Goal: Use online tool/utility: Utilize a website feature to perform a specific function

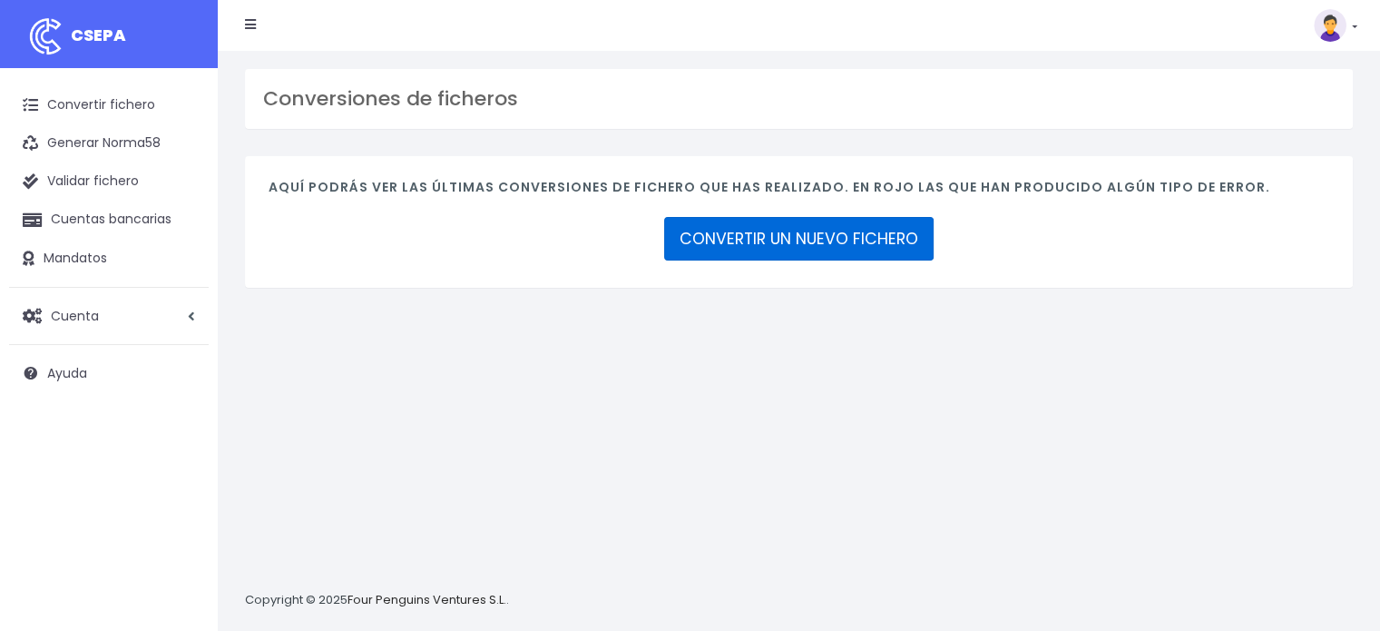
click at [794, 237] on link "CONVERTIR UN NUEVO FICHERO" at bounding box center [799, 239] width 270 height 44
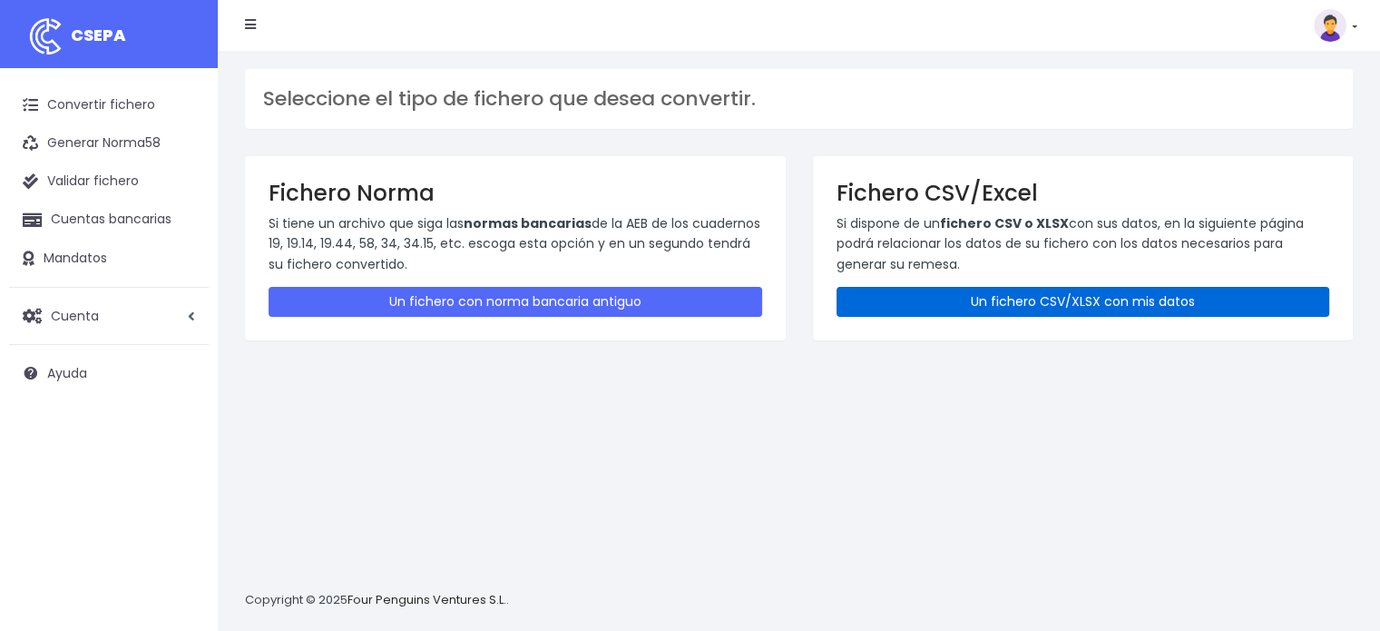
click at [980, 297] on link "Un fichero CSV/XLSX con mis datos" at bounding box center [1084, 302] width 494 height 30
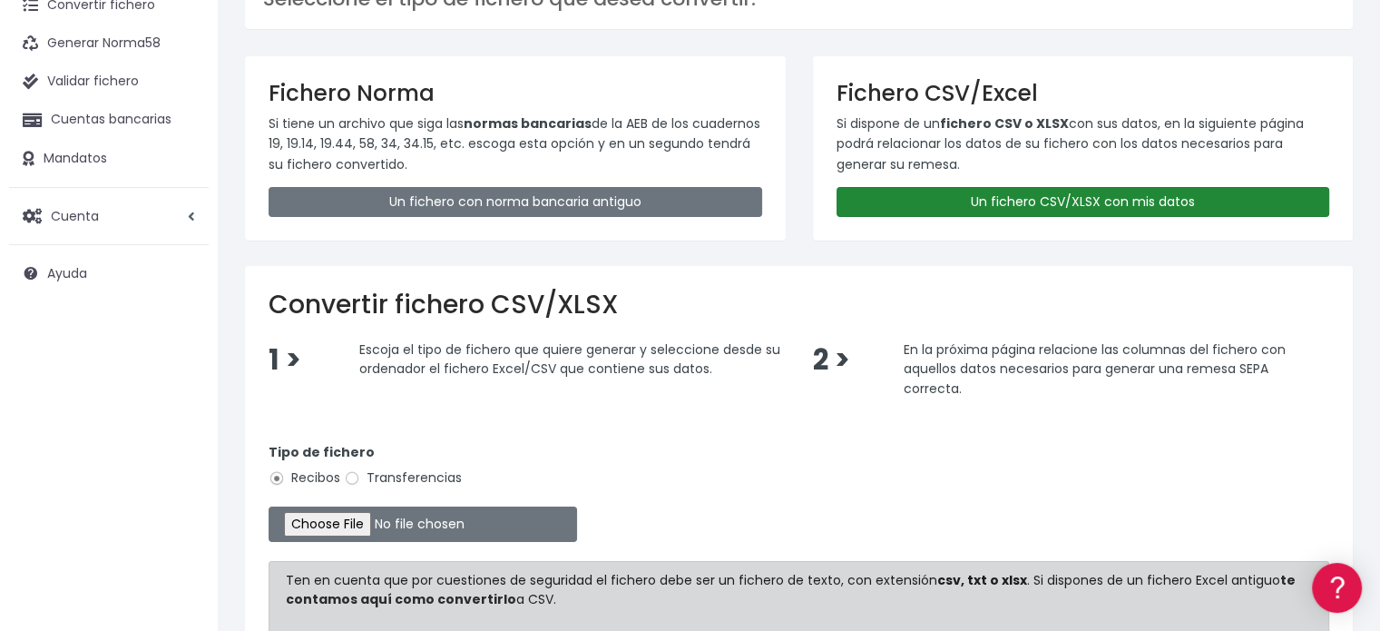
scroll to position [272, 0]
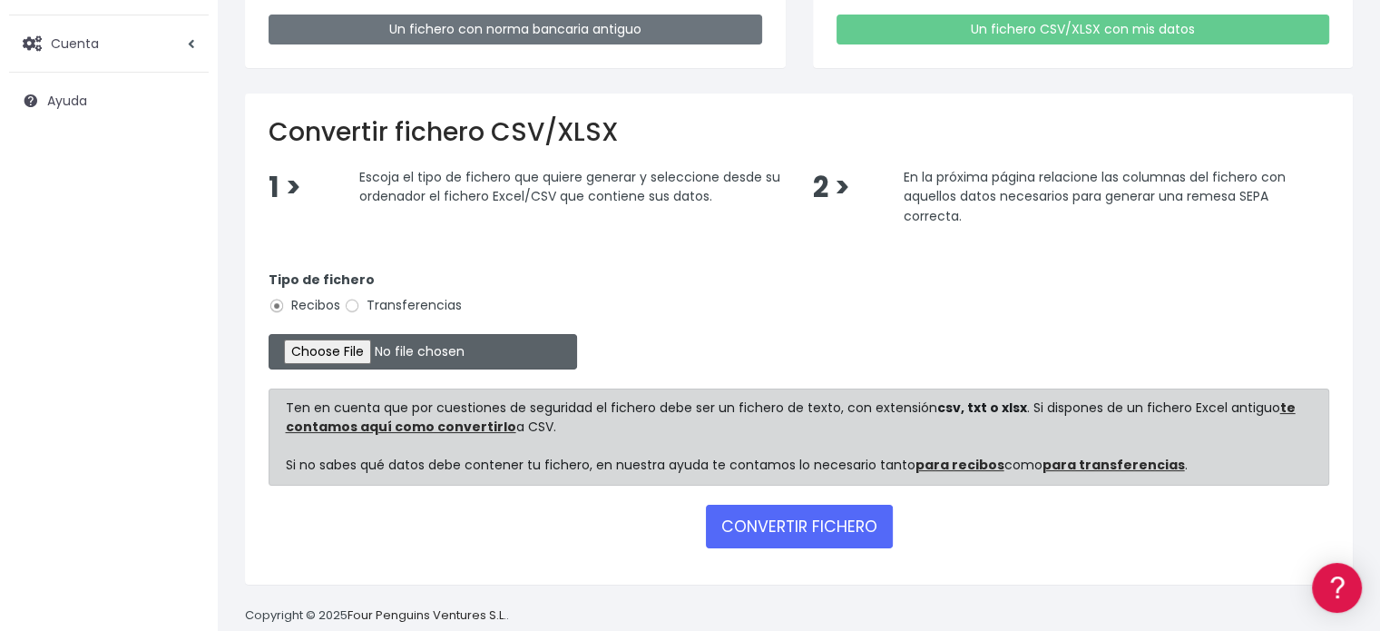
click at [346, 348] on input "file" at bounding box center [423, 351] width 309 height 35
type input "C:\fakepath\REMESA 3-4 09-09-2025-2-A CSV.csv"
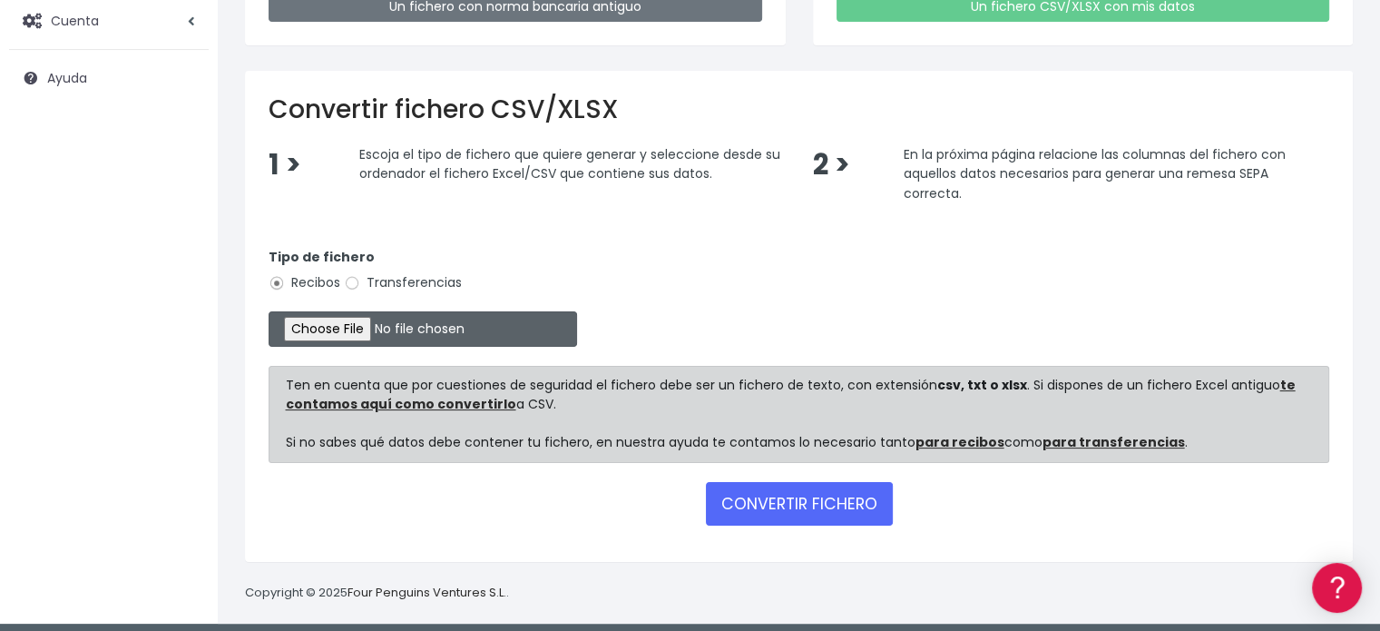
scroll to position [301, 0]
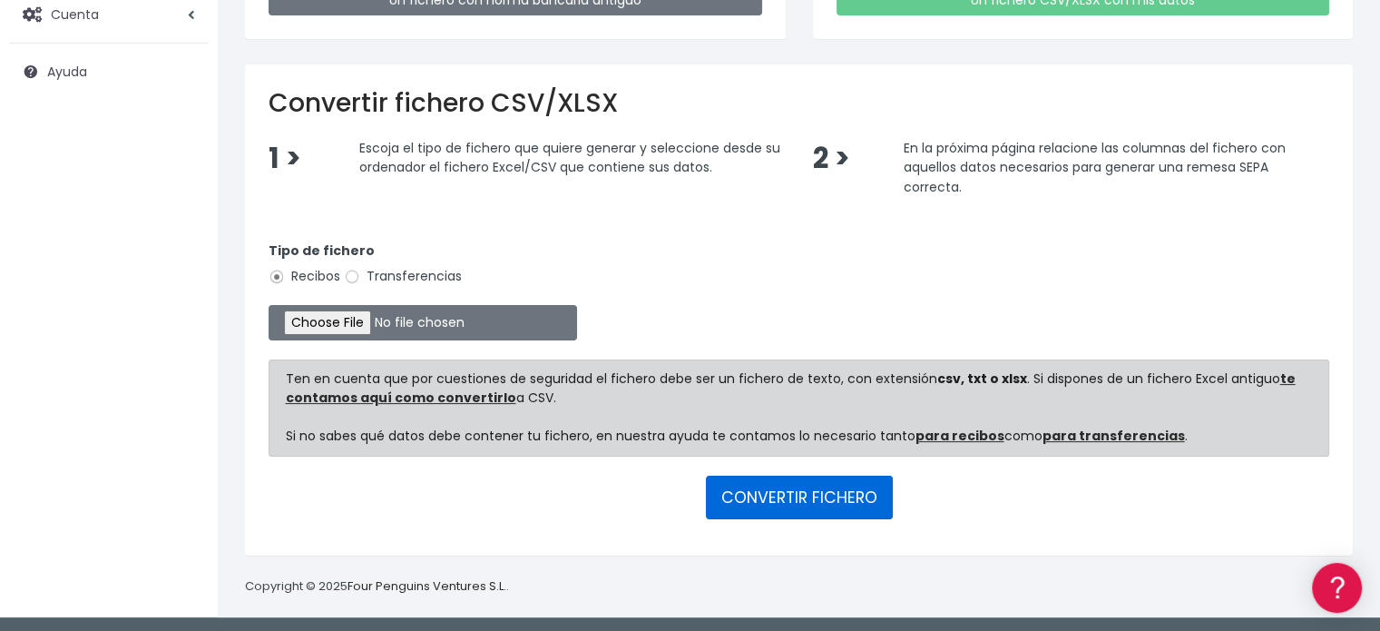
click at [802, 497] on button "CONVERTIR FICHERO" at bounding box center [799, 498] width 187 height 44
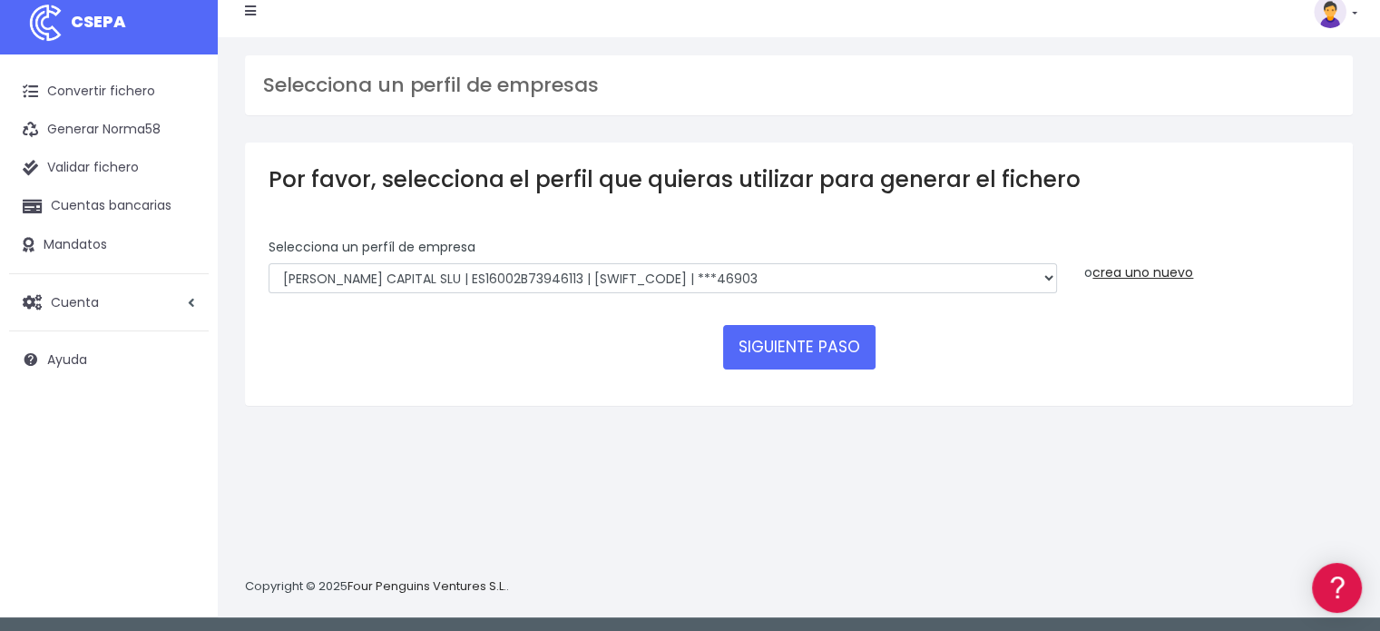
scroll to position [17, 0]
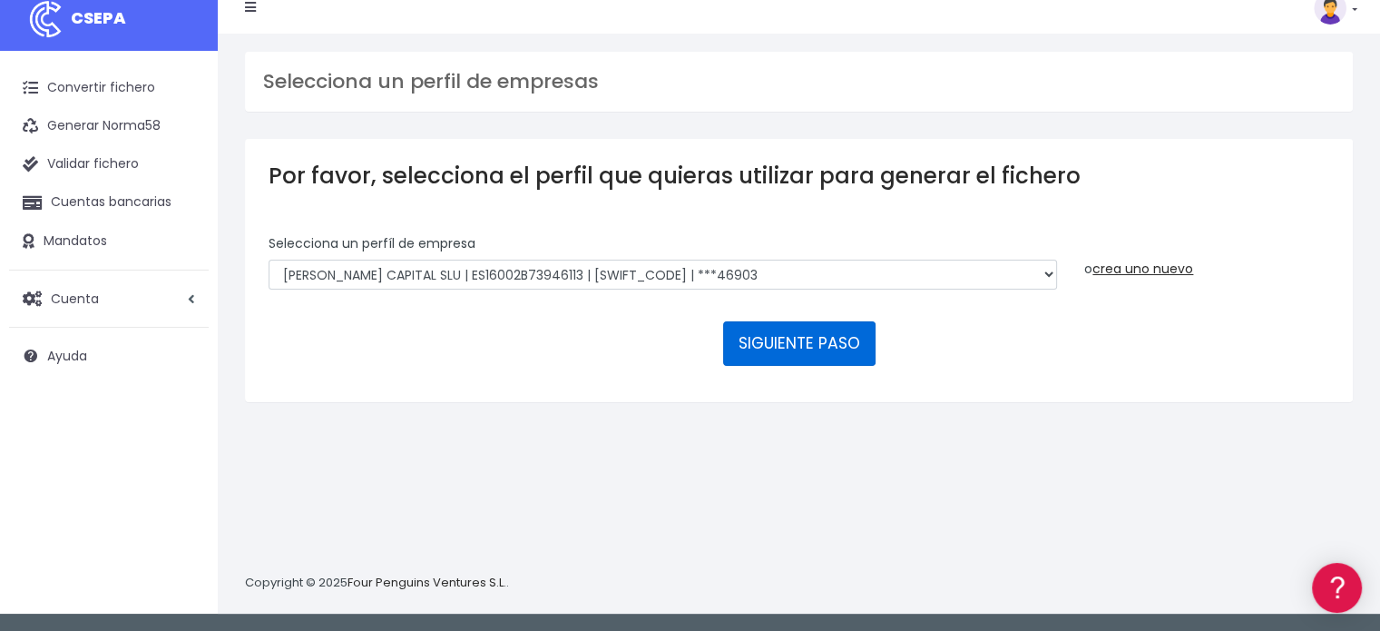
click at [787, 339] on button "SIGUIENTE PASO" at bounding box center [799, 343] width 152 height 44
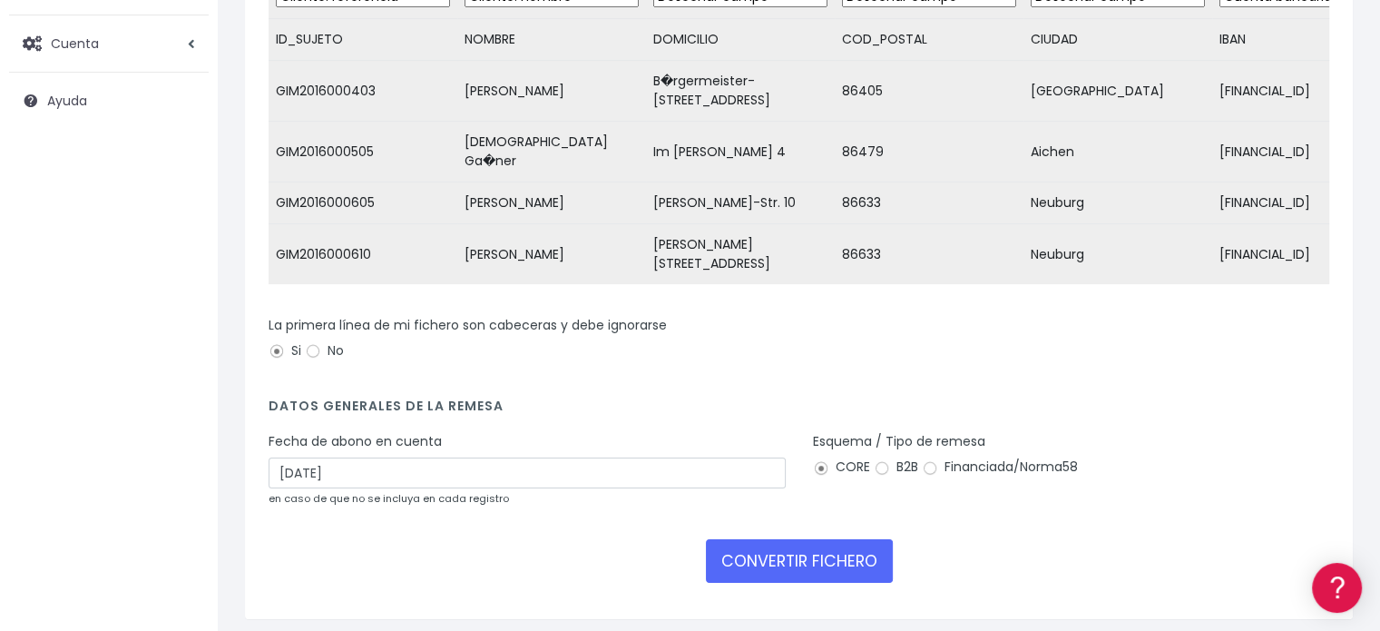
scroll to position [312, 0]
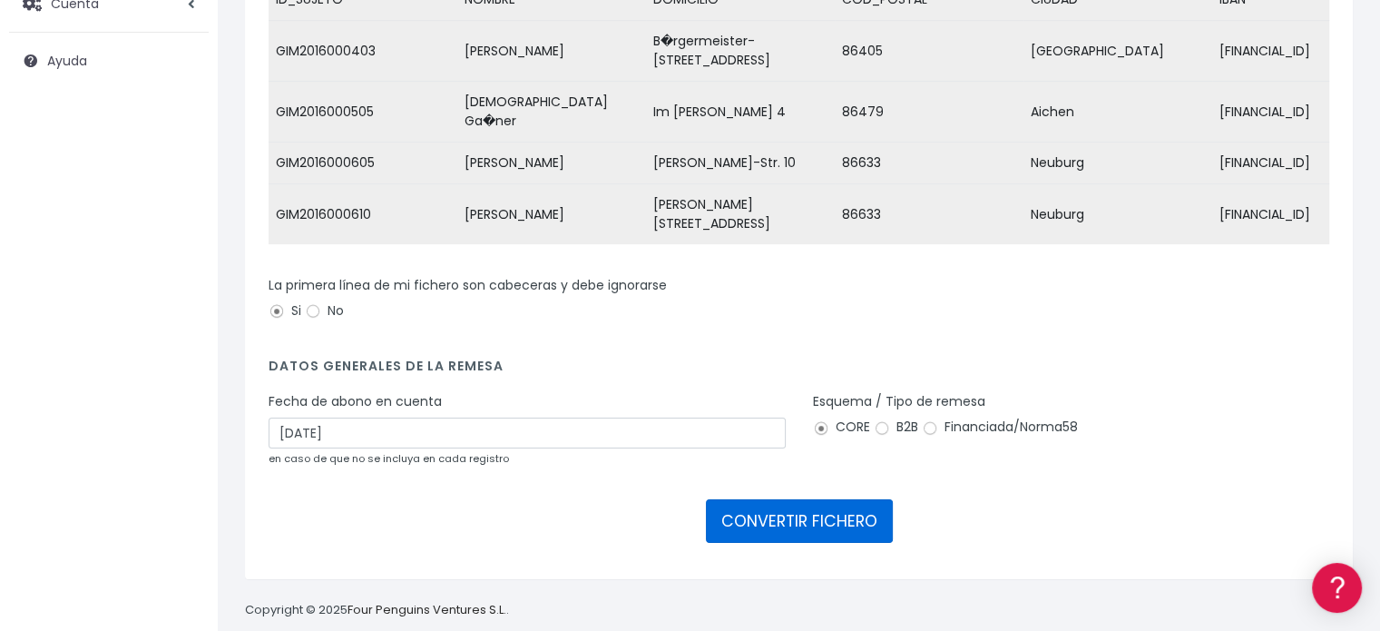
click at [780, 499] on button "CONVERTIR FICHERO" at bounding box center [799, 521] width 187 height 44
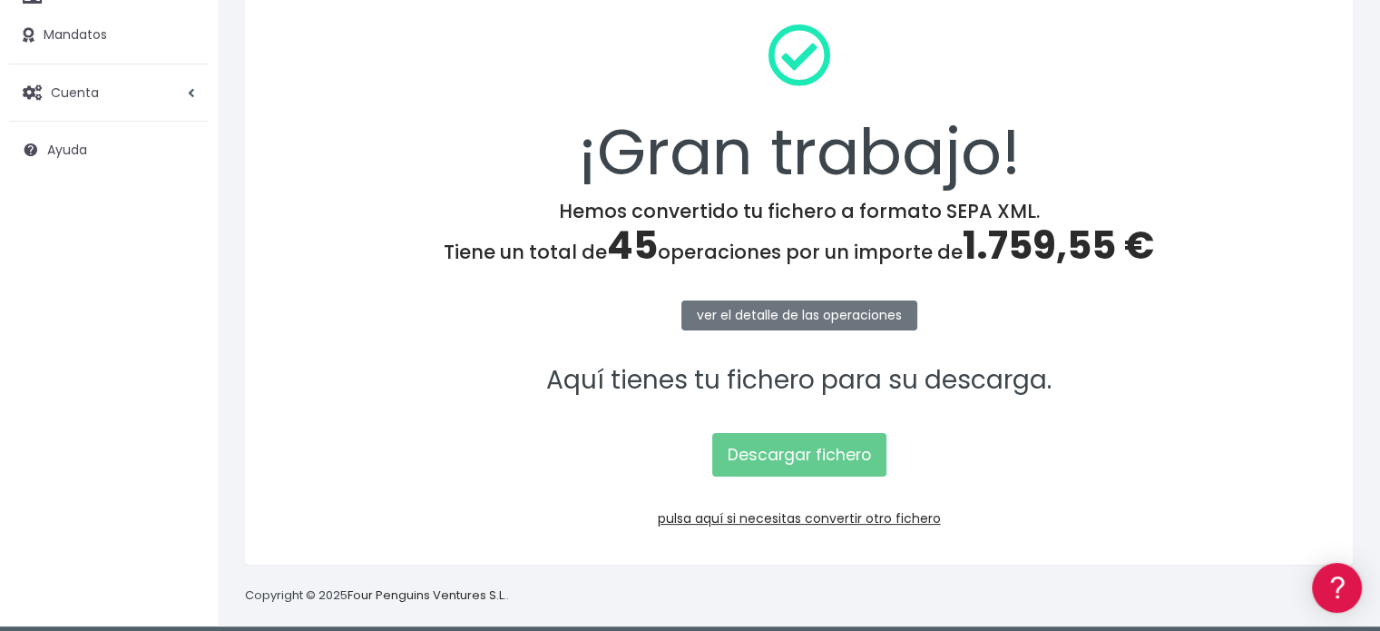
scroll to position [235, 0]
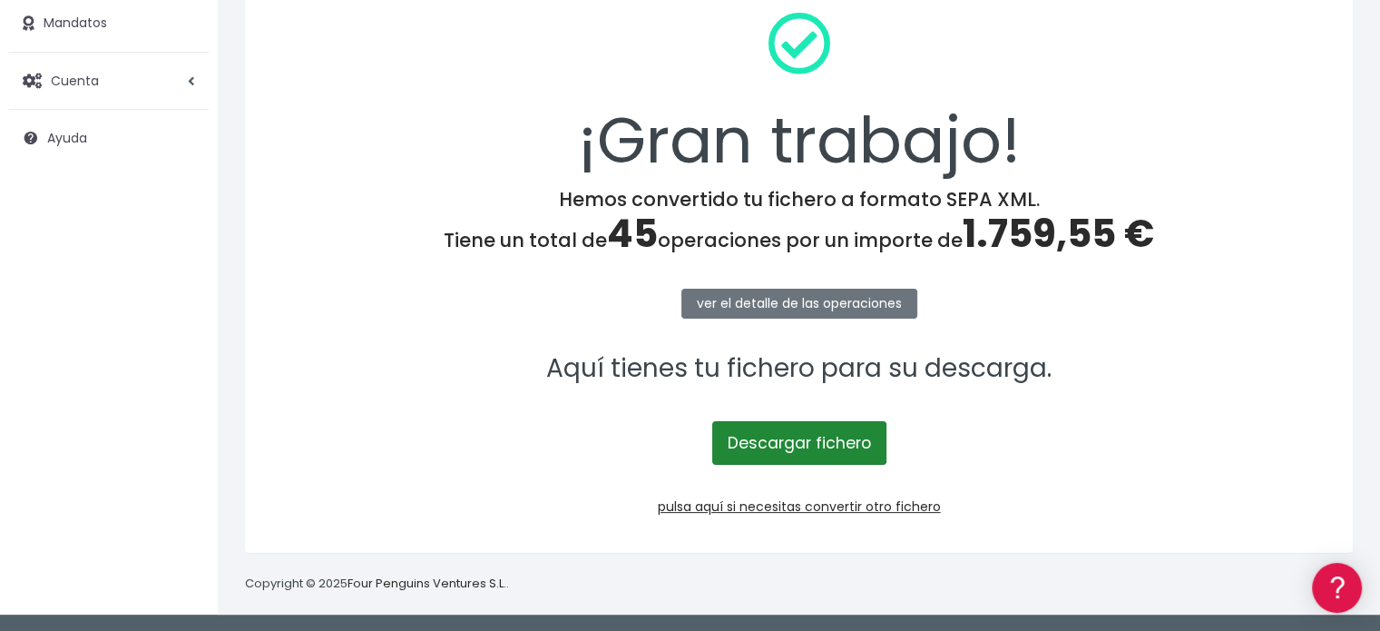
click at [810, 441] on link "Descargar fichero" at bounding box center [799, 443] width 174 height 44
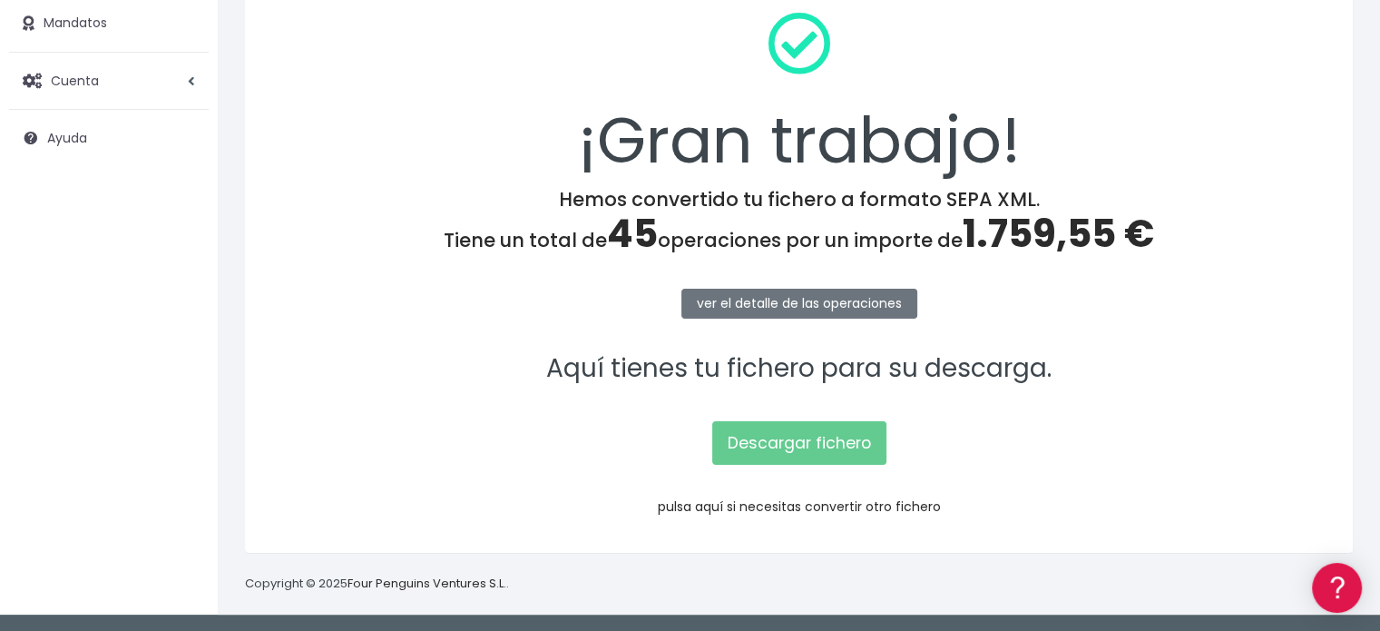
click at [801, 505] on link "pulsa aquí si necesitas convertir otro fichero" at bounding box center [799, 506] width 283 height 18
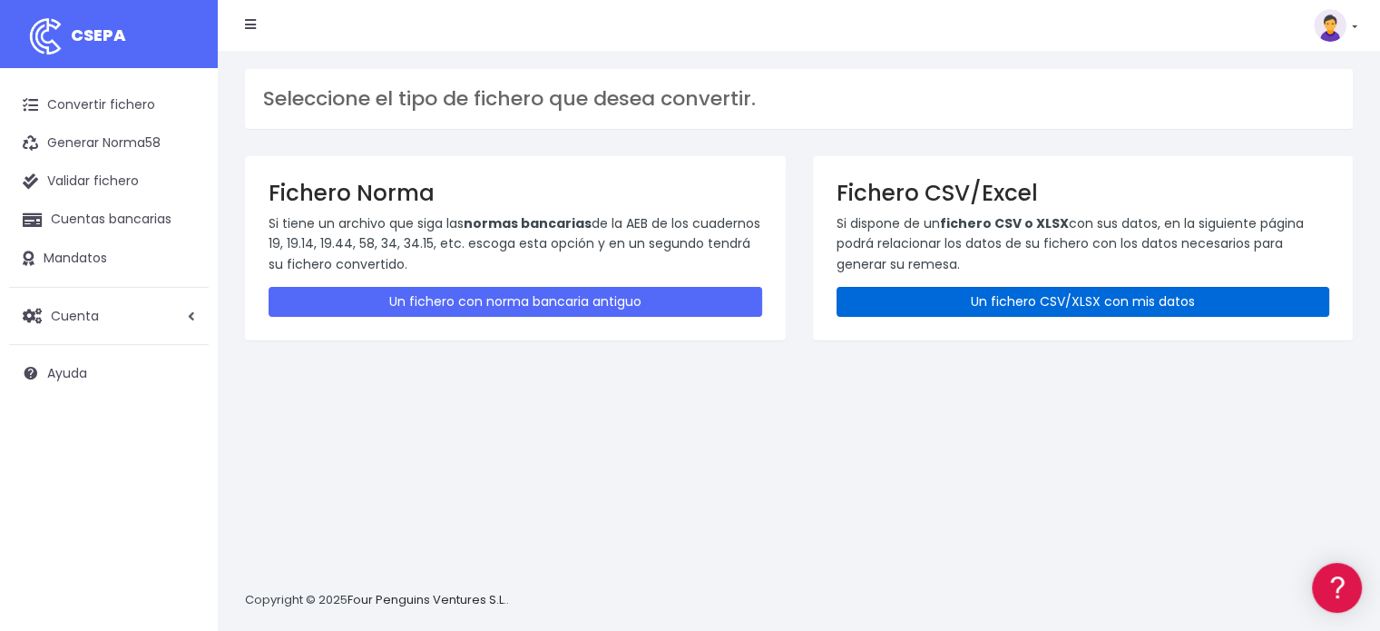
click at [1001, 299] on link "Un fichero CSV/XLSX con mis datos" at bounding box center [1084, 302] width 494 height 30
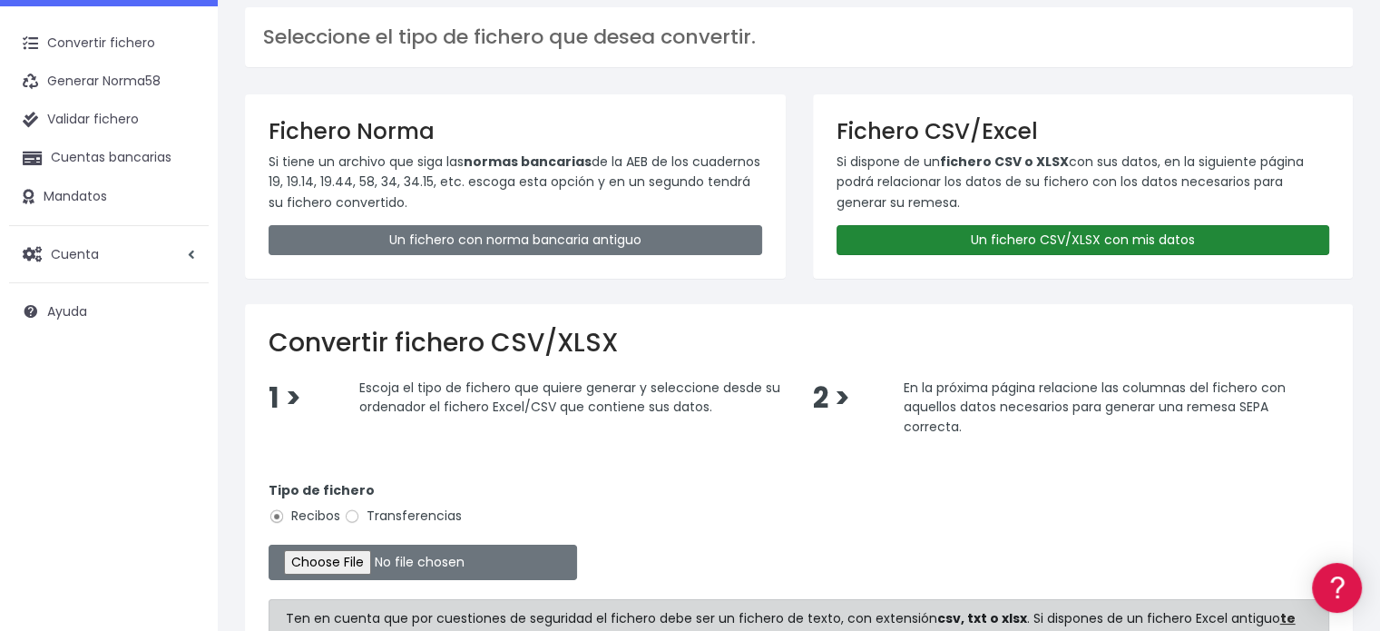
scroll to position [181, 0]
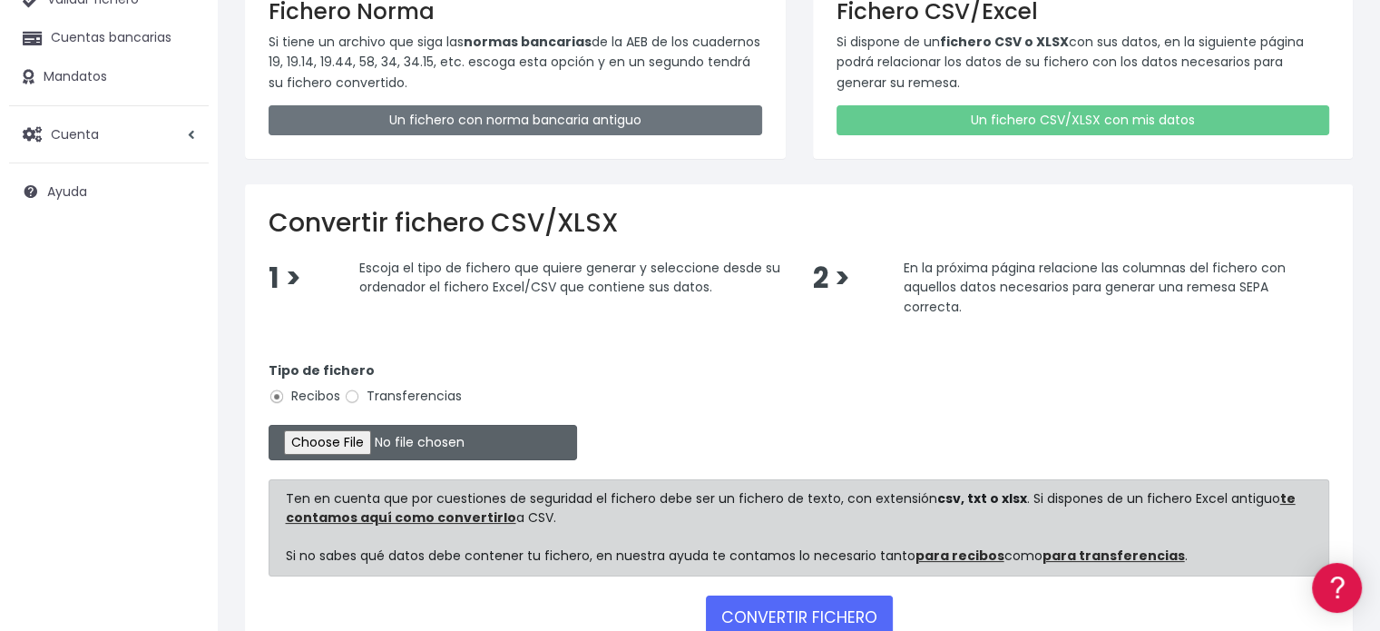
click at [358, 438] on input "file" at bounding box center [423, 442] width 309 height 35
type input "C:\fakepath\REMESA 3-4 10-09-2025- 3-C-CSV.csv"
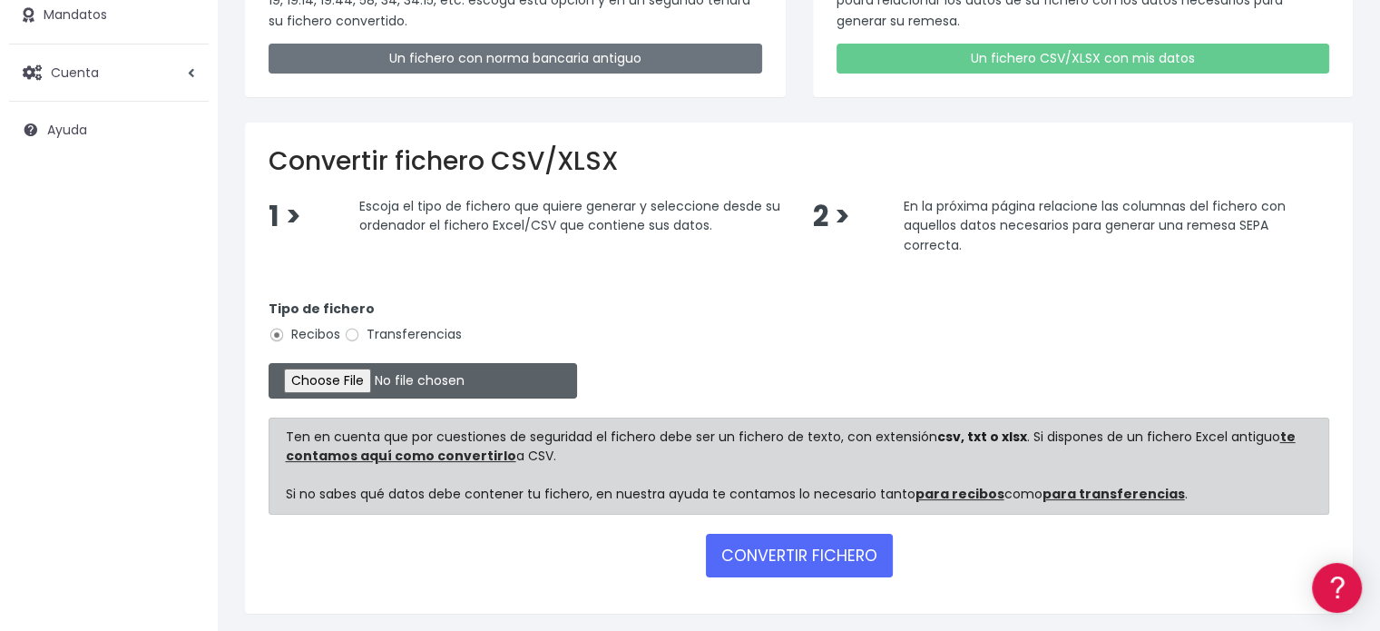
scroll to position [301, 0]
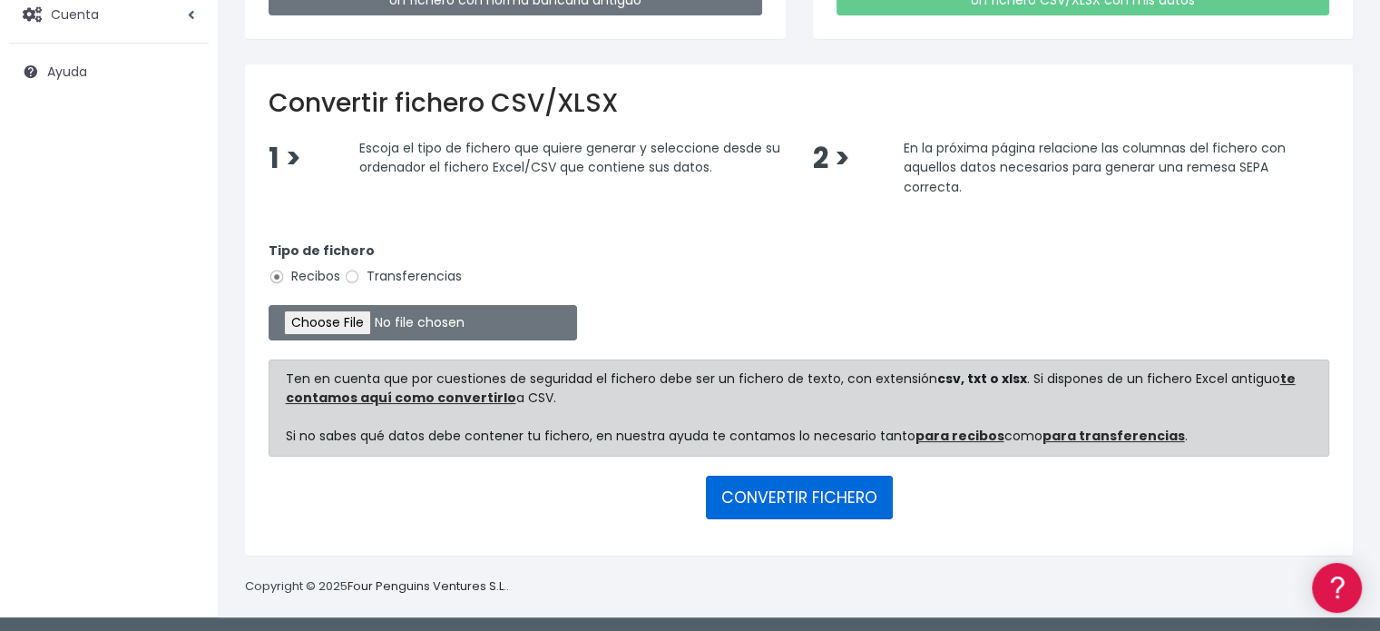
click at [799, 489] on button "CONVERTIR FICHERO" at bounding box center [799, 498] width 187 height 44
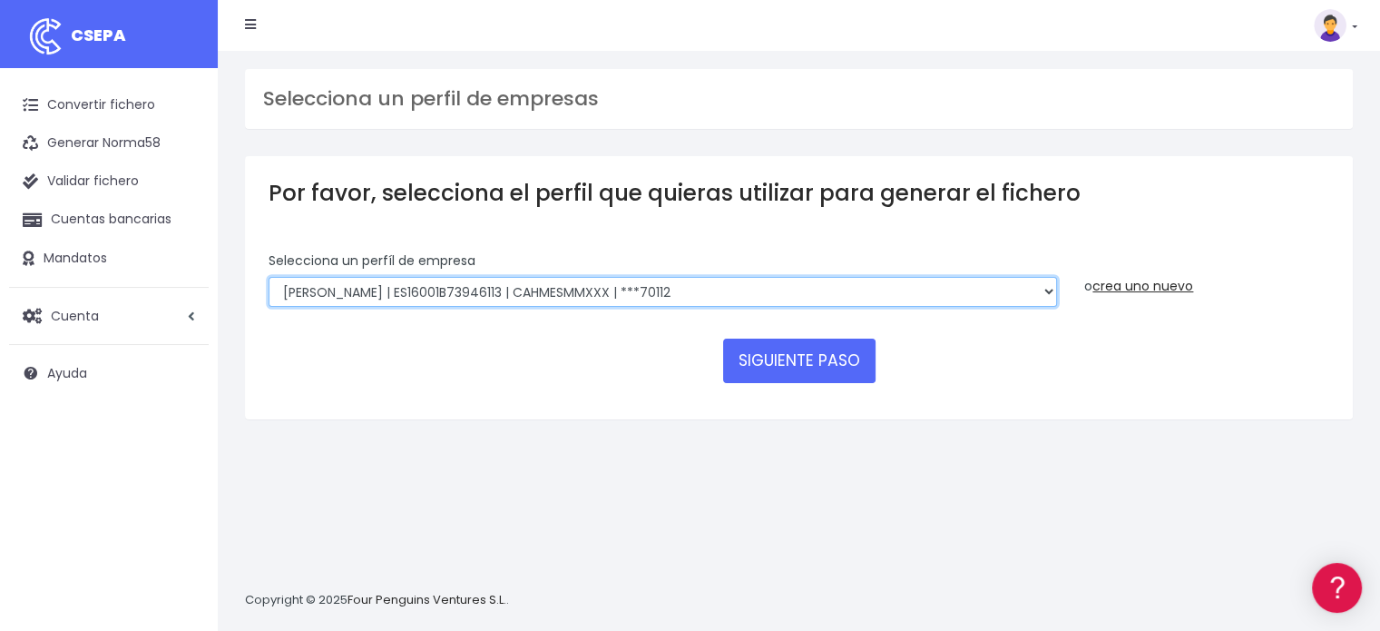
click at [636, 290] on select "[PERSON_NAME] | ES16001B73946113 | CAHMESMMXXX | ***70112 [PERSON_NAME] | ES160…" at bounding box center [663, 292] width 789 height 31
select select "112"
click at [269, 277] on select "Looper | ES16001B73946113 | CAHMESMMXXX | ***70112 Looper | ES16001B73946113 | …" at bounding box center [663, 292] width 789 height 31
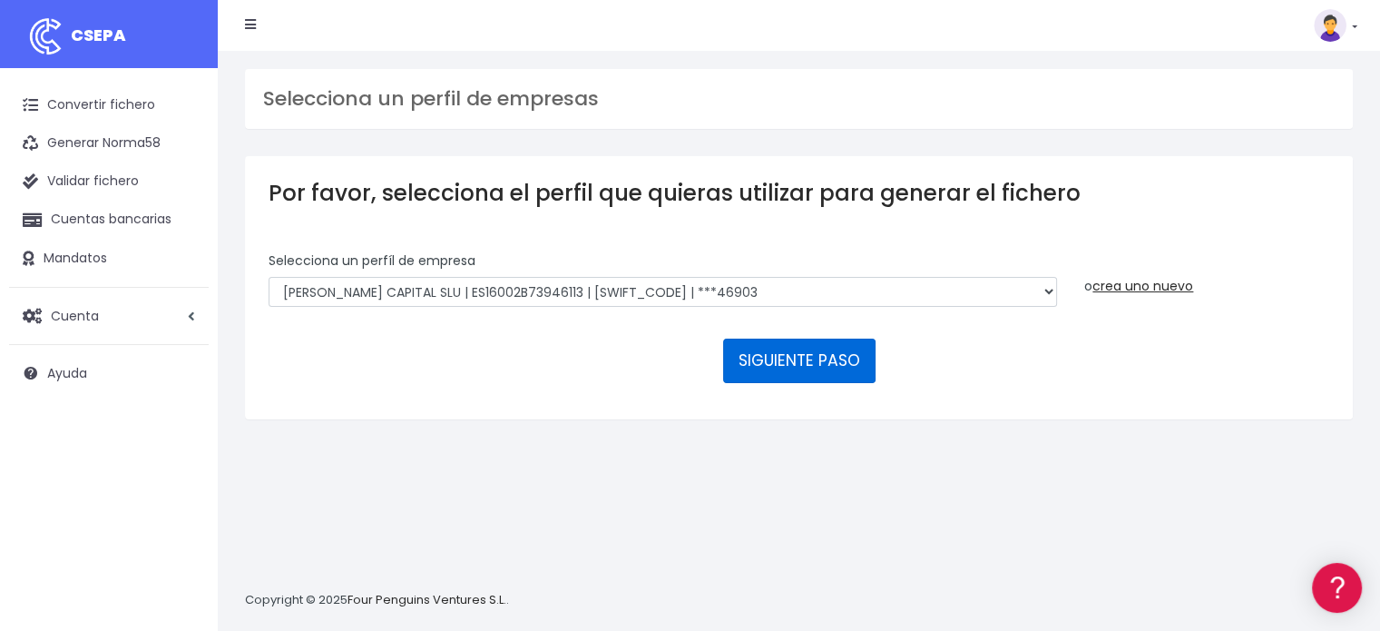
click at [778, 367] on button "SIGUIENTE PASO" at bounding box center [799, 360] width 152 height 44
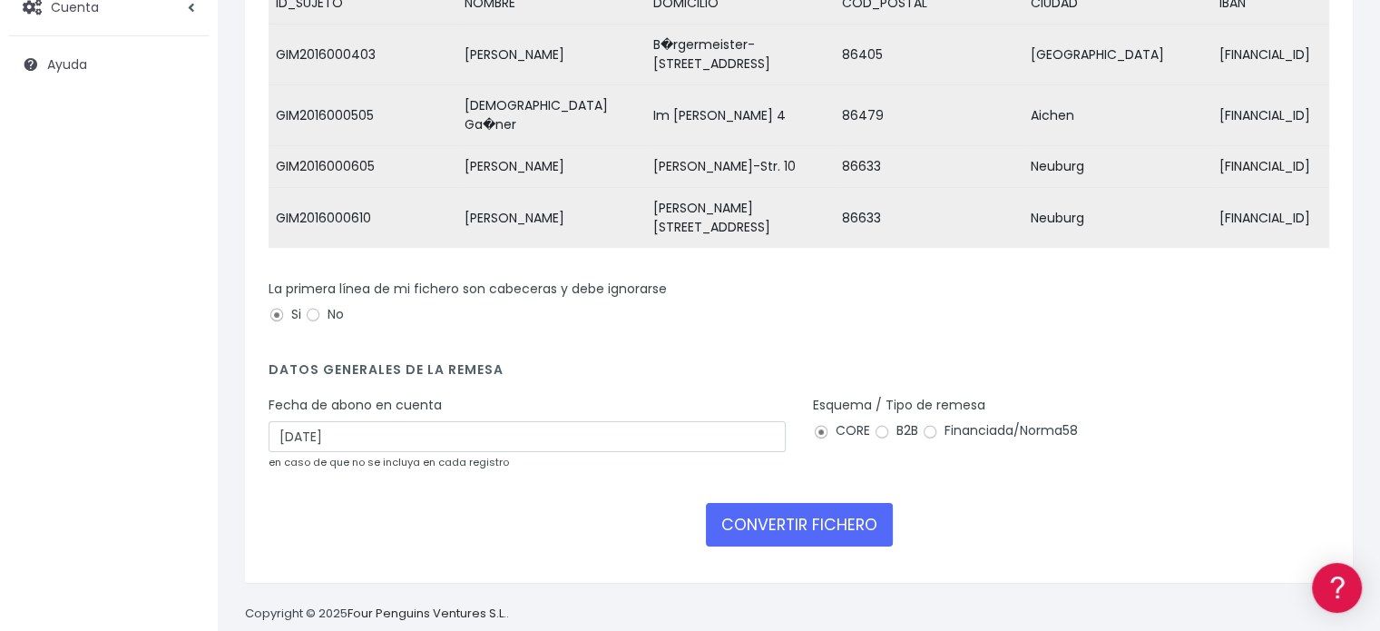
scroll to position [312, 0]
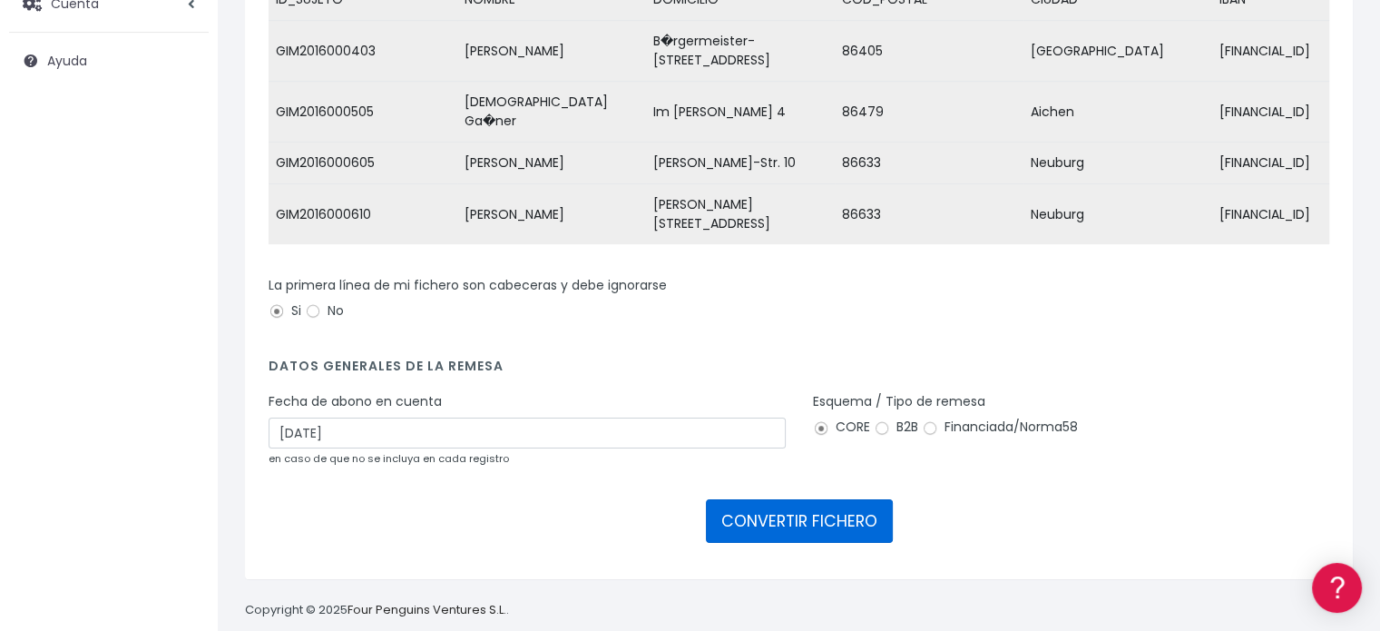
click at [787, 499] on button "CONVERTIR FICHERO" at bounding box center [799, 521] width 187 height 44
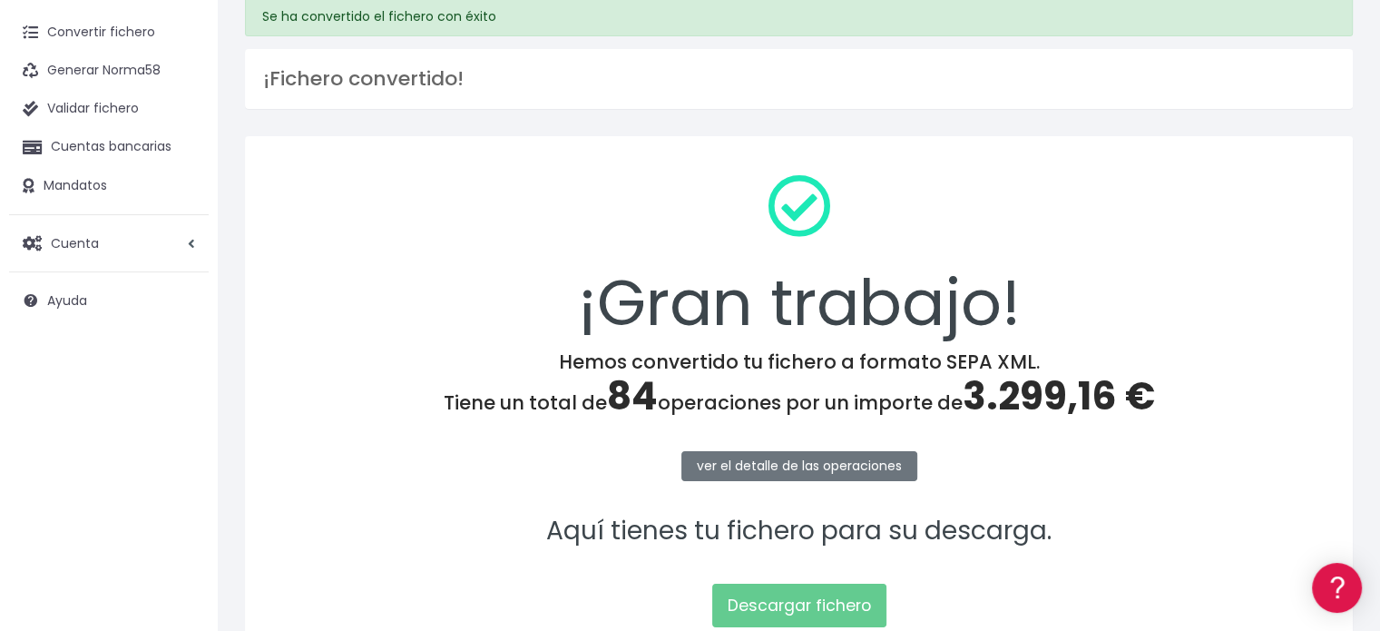
scroll to position [235, 0]
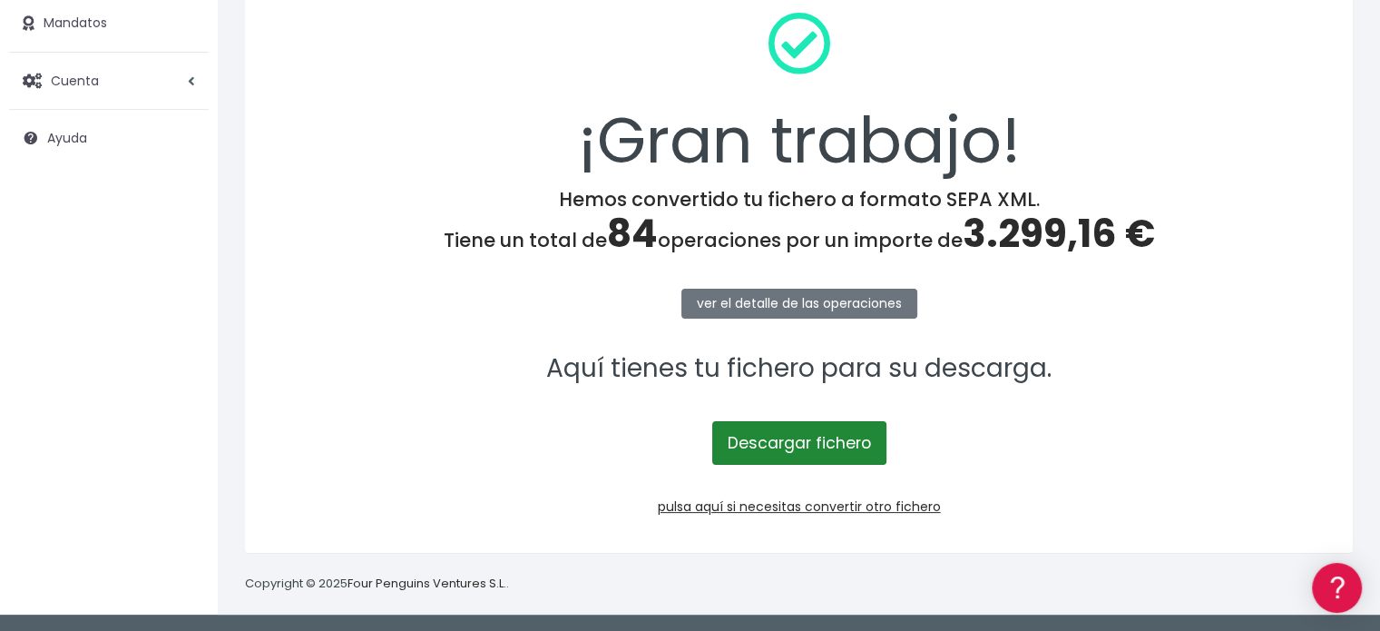
click at [811, 442] on link "Descargar fichero" at bounding box center [799, 443] width 174 height 44
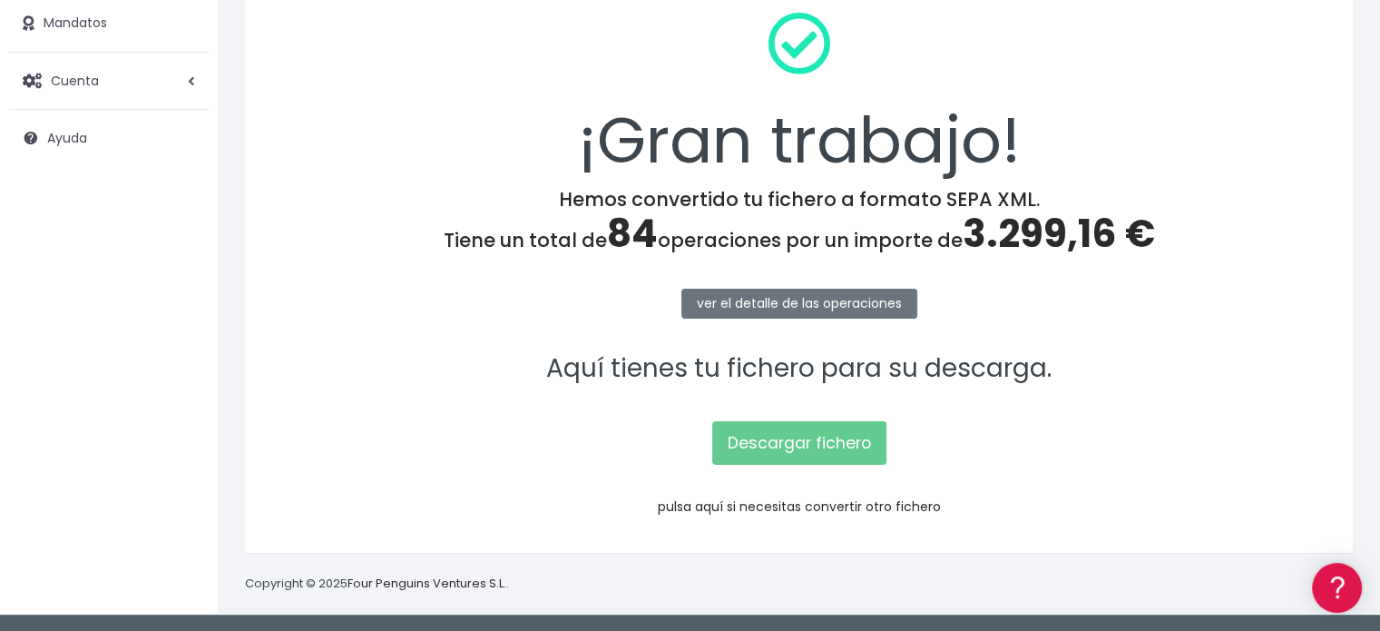
click at [791, 504] on link "pulsa aquí si necesitas convertir otro fichero" at bounding box center [799, 506] width 283 height 18
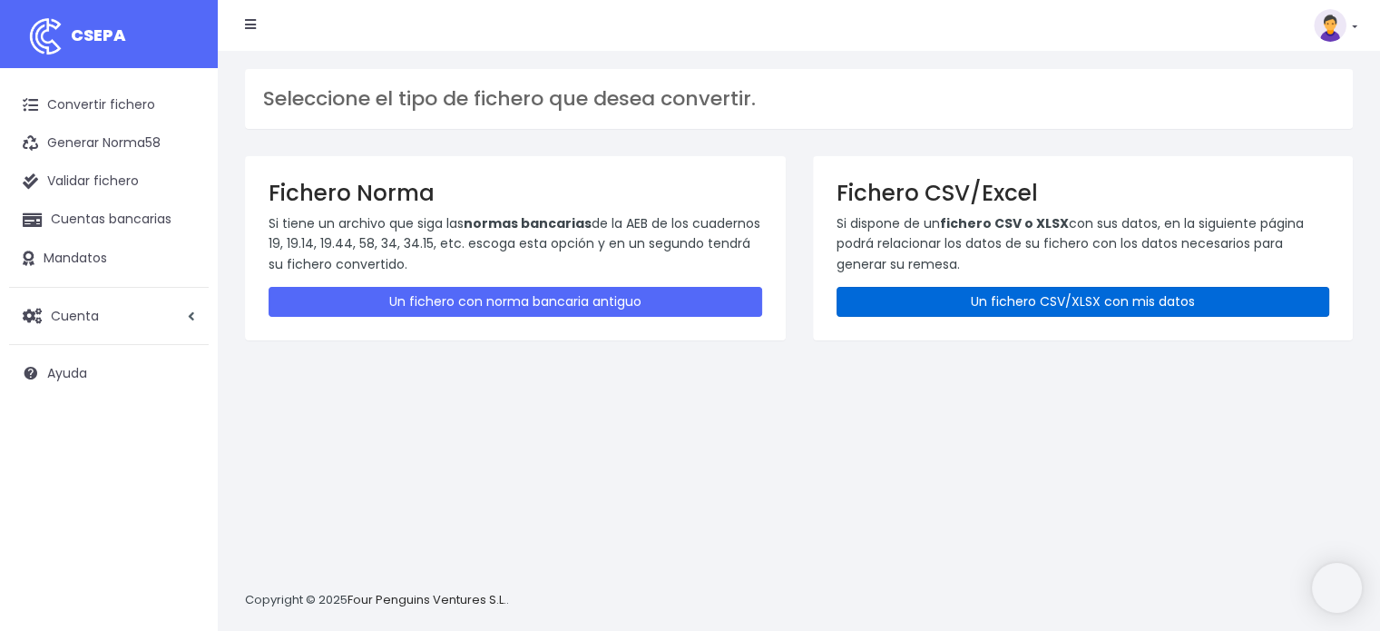
drag, startPoint x: 949, startPoint y: 295, endPoint x: 927, endPoint y: 309, distance: 26.9
click at [948, 297] on link "Un fichero CSV/XLSX con mis datos" at bounding box center [1084, 302] width 494 height 30
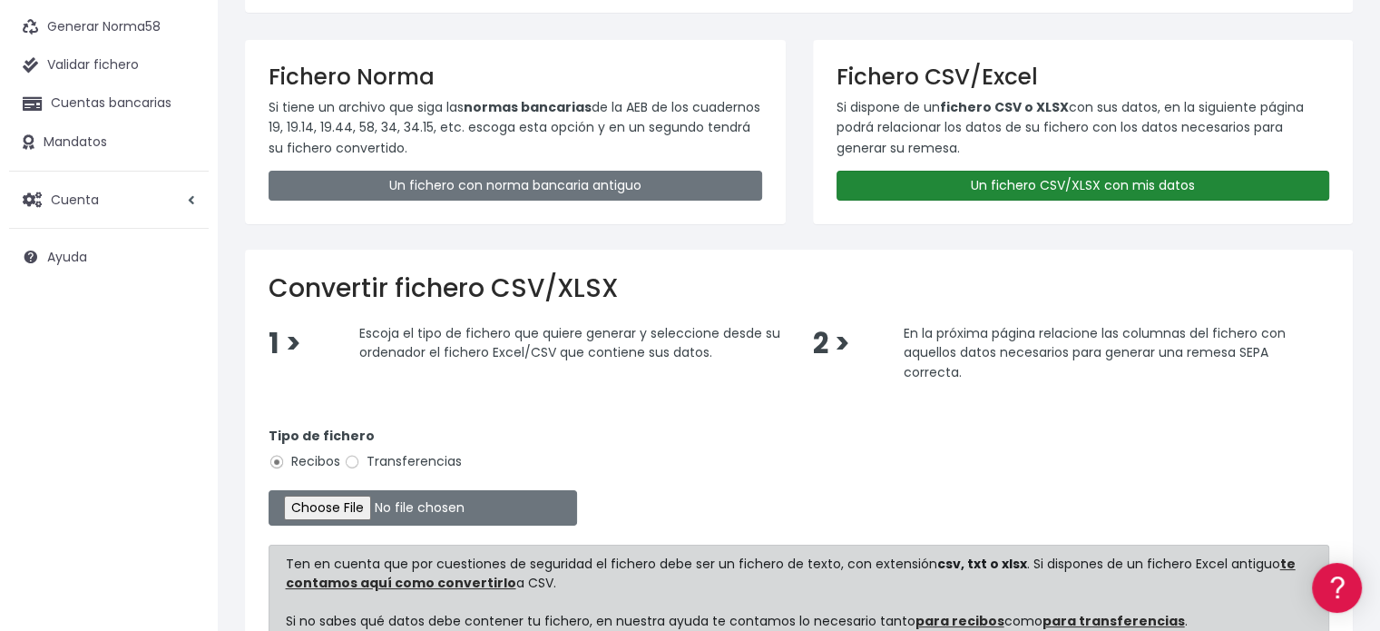
scroll to position [301, 0]
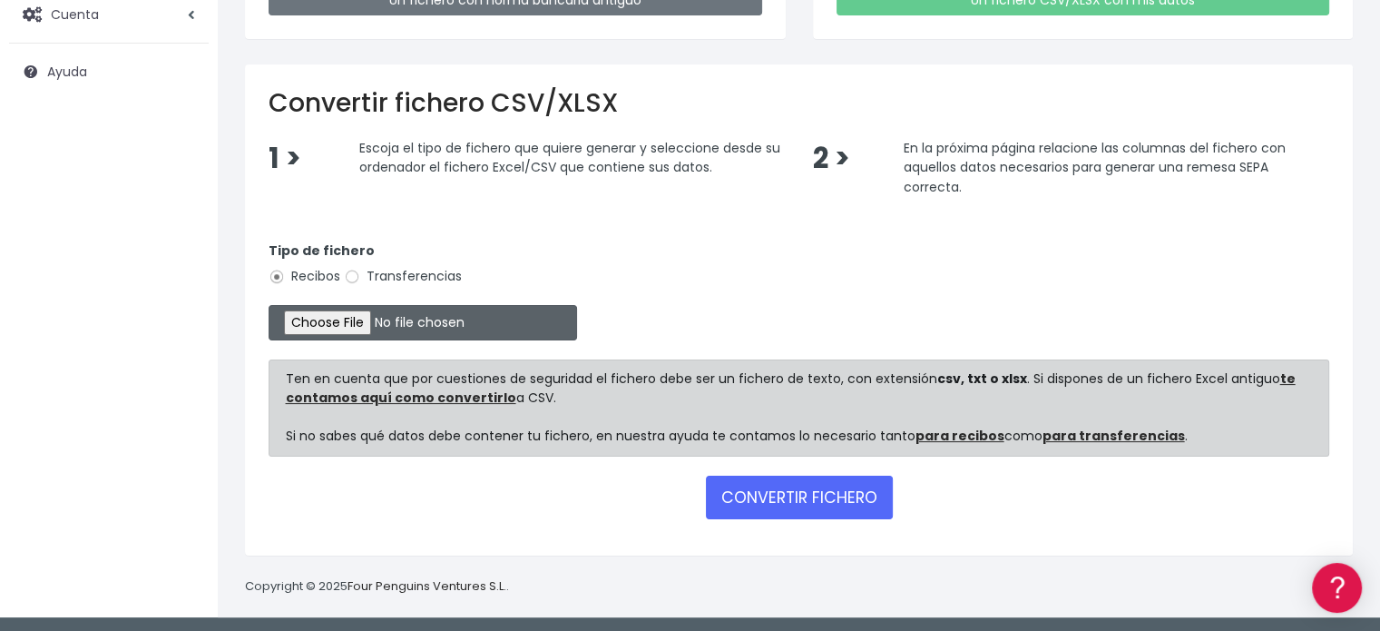
click at [367, 318] on input "file" at bounding box center [423, 322] width 309 height 35
type input "C:\fakepath\REMESA 3-4 11-09-2025-3-D CSV.csv"
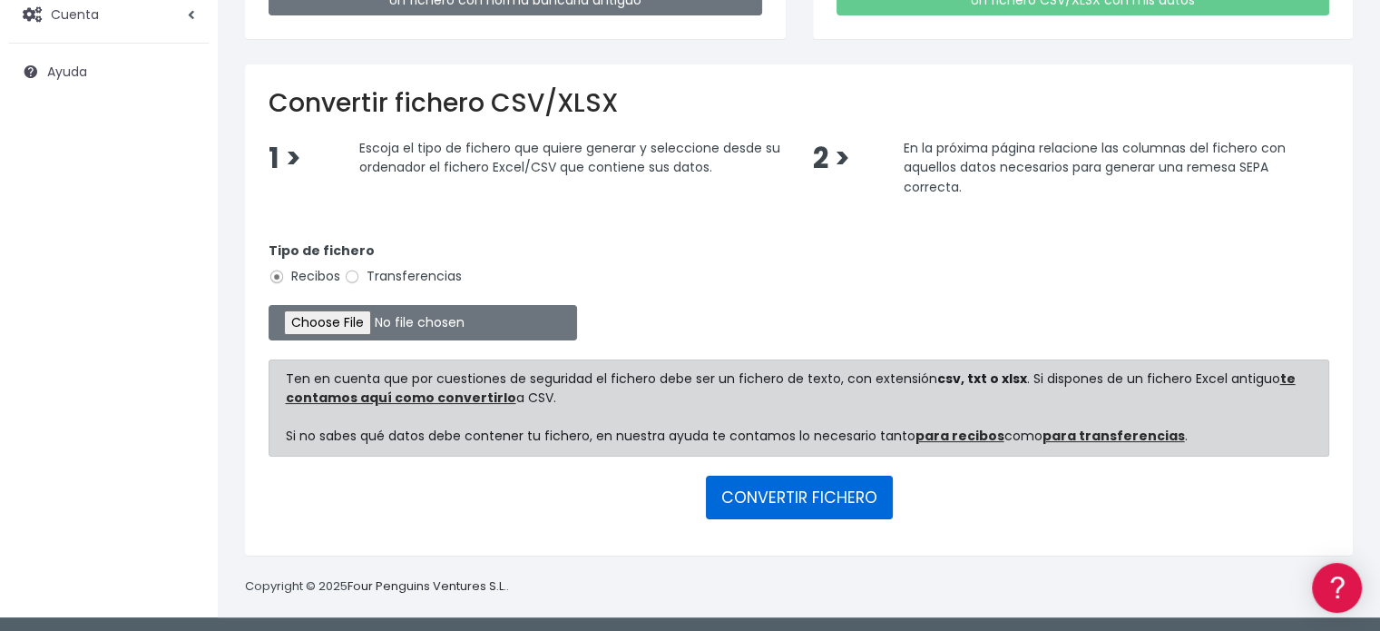
click at [798, 492] on button "CONVERTIR FICHERO" at bounding box center [799, 498] width 187 height 44
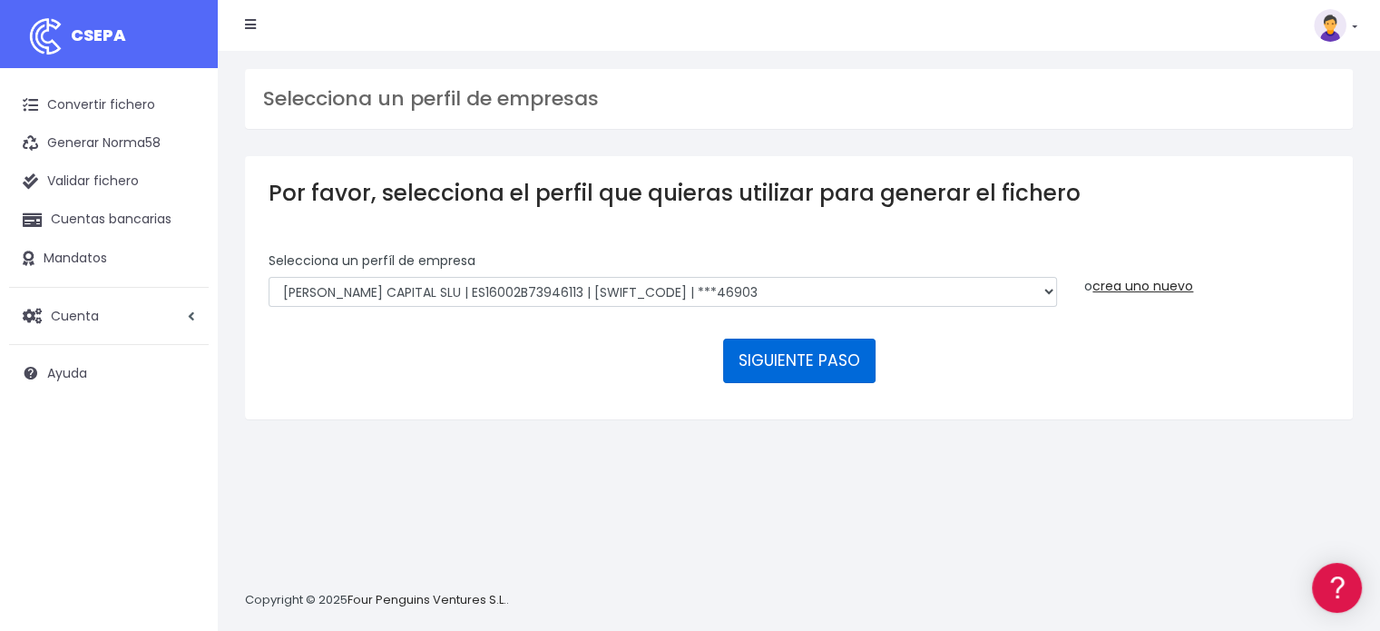
click at [784, 358] on button "SIGUIENTE PASO" at bounding box center [799, 360] width 152 height 44
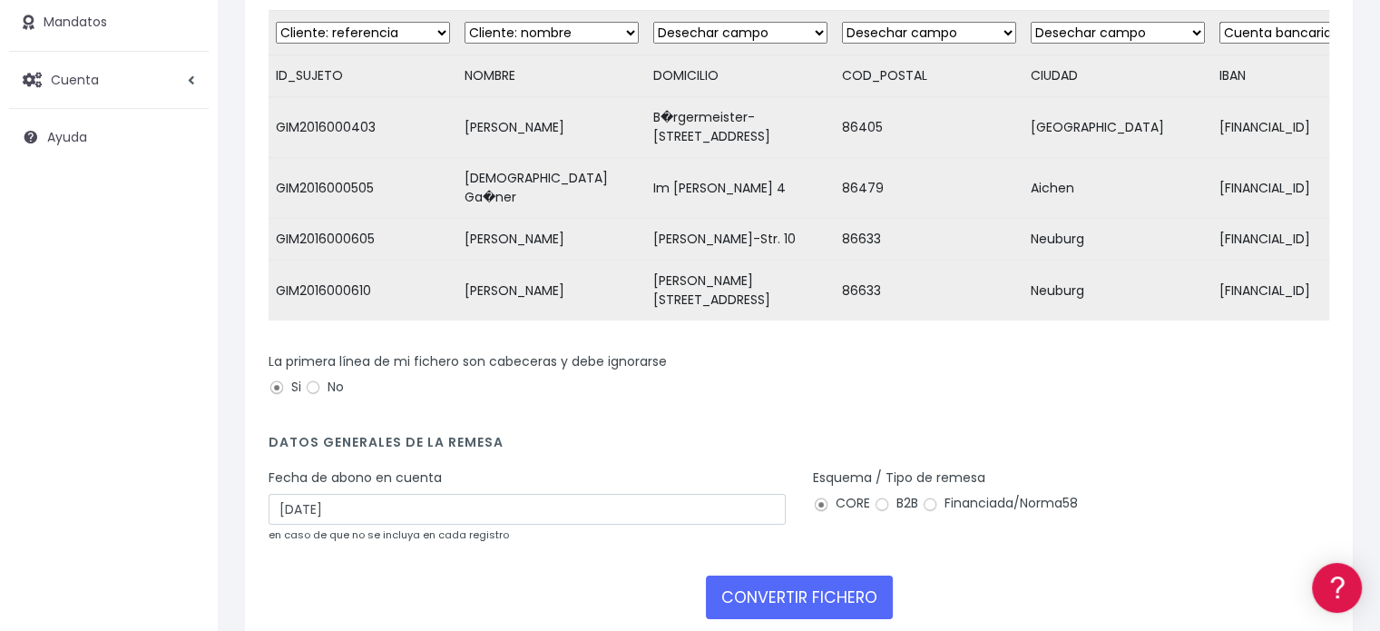
scroll to position [312, 0]
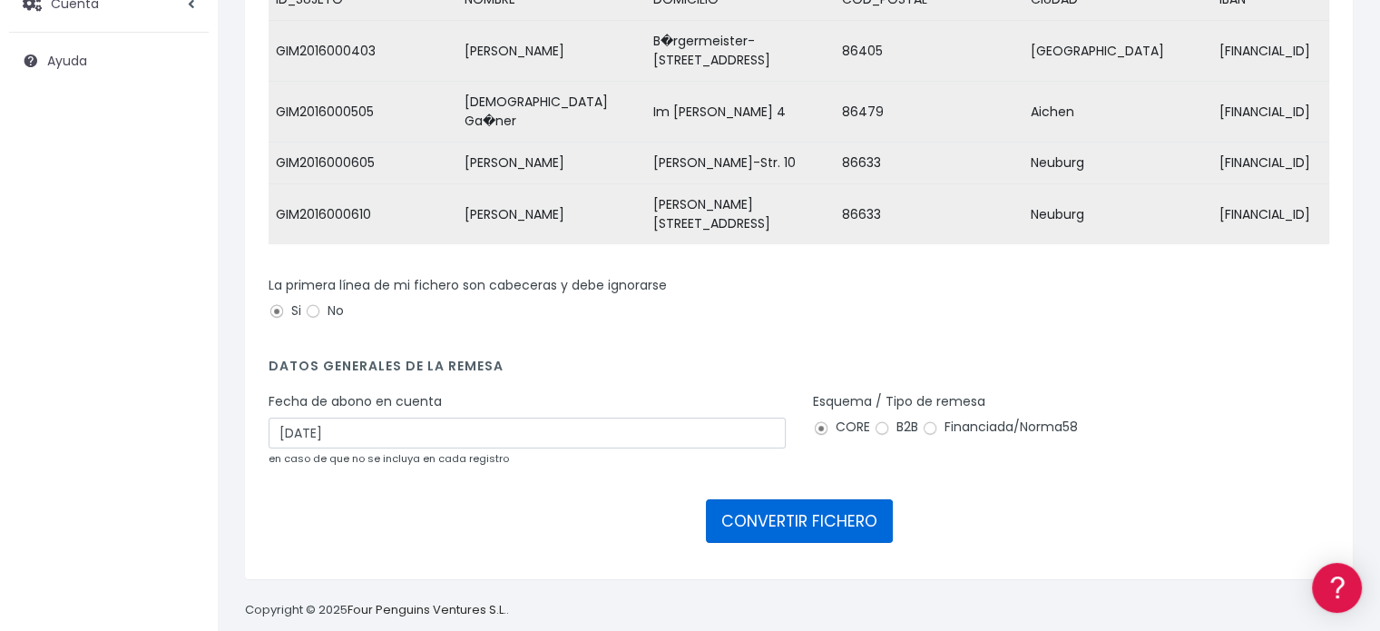
click at [792, 499] on button "CONVERTIR FICHERO" at bounding box center [799, 521] width 187 height 44
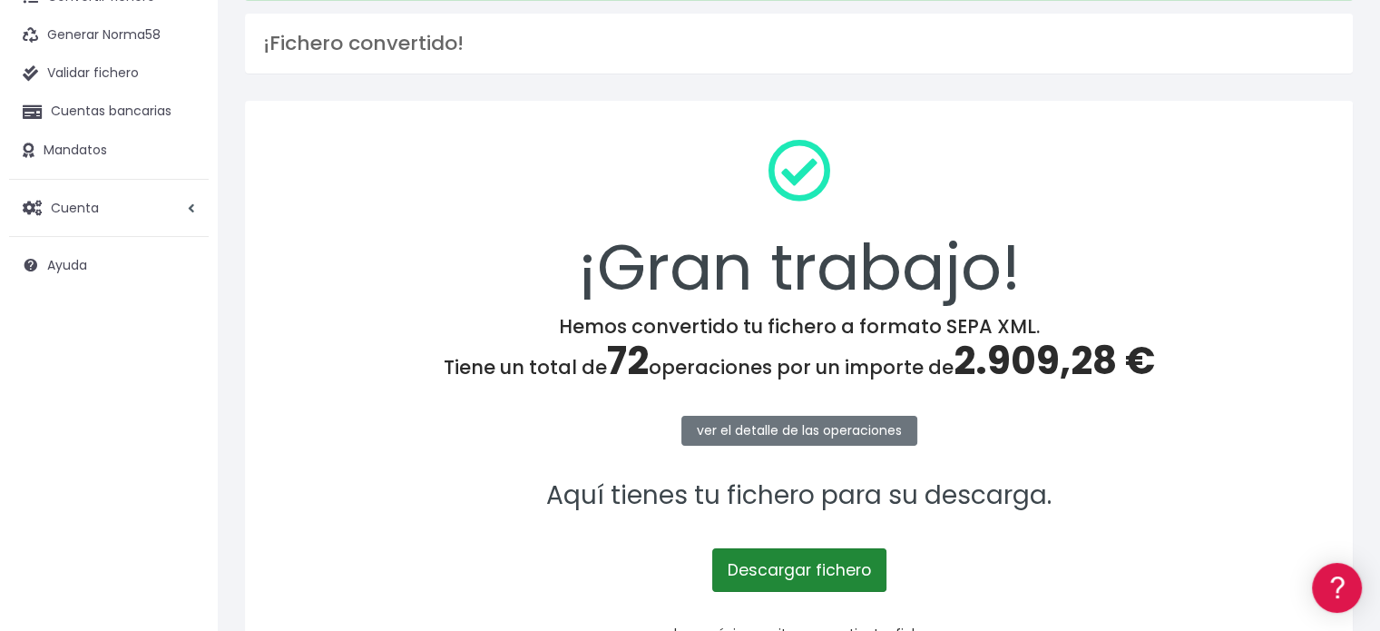
scroll to position [235, 0]
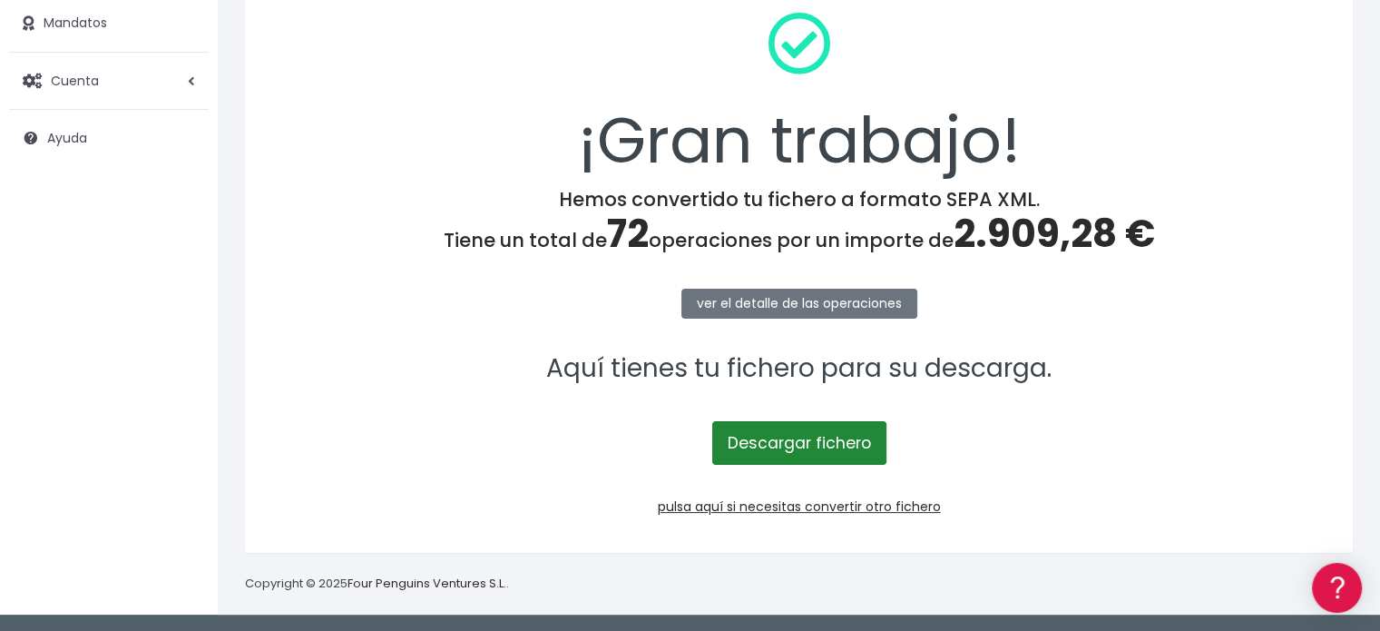
click at [797, 442] on link "Descargar fichero" at bounding box center [799, 443] width 174 height 44
click at [806, 442] on link "Descargar fichero" at bounding box center [799, 443] width 174 height 44
